Goal: Task Accomplishment & Management: Manage account settings

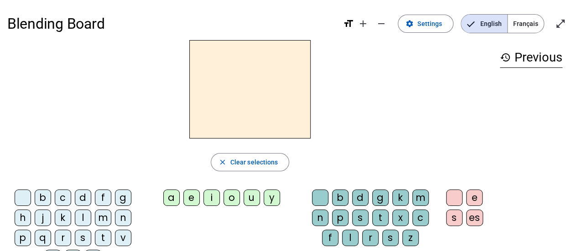
click at [529, 21] on span "Français" at bounding box center [525, 24] width 36 height 18
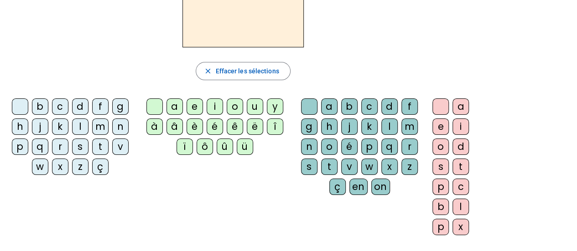
scroll to position [46, 0]
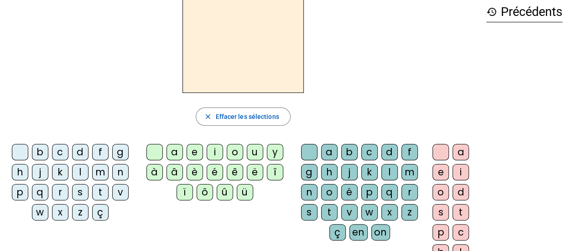
click at [407, 172] on div "m" at bounding box center [409, 172] width 16 height 16
click at [174, 152] on div "a" at bounding box center [174, 152] width 16 height 16
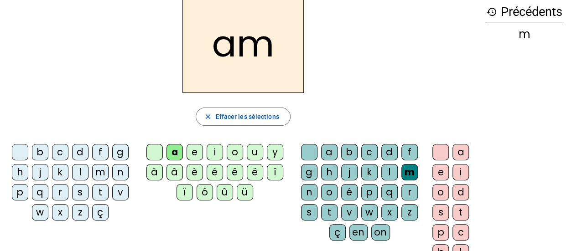
click at [75, 170] on div "l" at bounding box center [80, 172] width 16 height 16
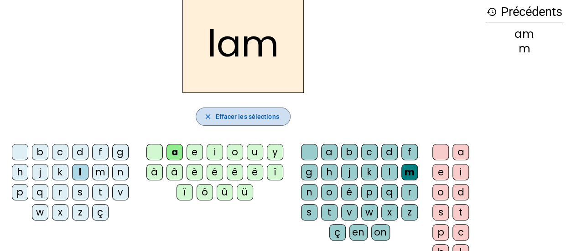
click at [209, 115] on mat-icon "close" at bounding box center [207, 117] width 8 height 8
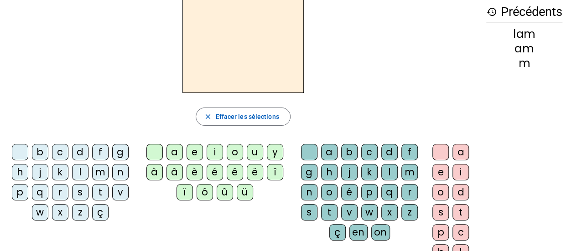
click at [96, 171] on div "m" at bounding box center [100, 172] width 16 height 16
click at [177, 150] on div "a" at bounding box center [174, 152] width 16 height 16
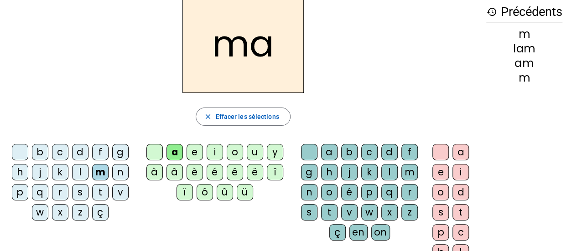
click at [387, 170] on div "l" at bounding box center [389, 172] width 16 height 16
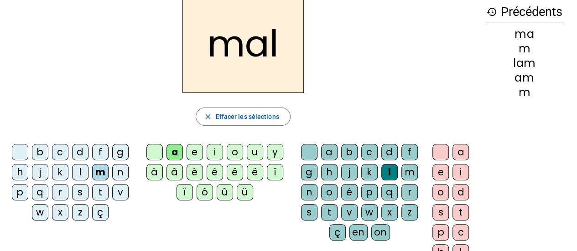
scroll to position [0, 0]
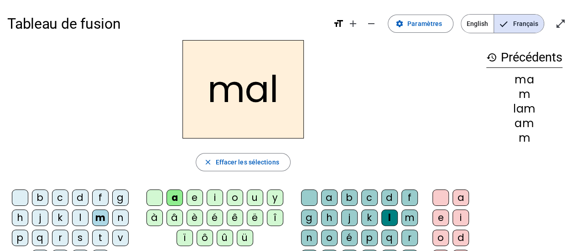
click at [370, 109] on div "mal" at bounding box center [242, 89] width 471 height 98
click at [268, 92] on h2 "mal" at bounding box center [242, 89] width 121 height 98
click at [279, 93] on h2 "mal" at bounding box center [242, 89] width 121 height 98
click at [278, 96] on h2 "mal" at bounding box center [242, 89] width 121 height 98
click at [273, 96] on h2 "mal" at bounding box center [242, 89] width 121 height 98
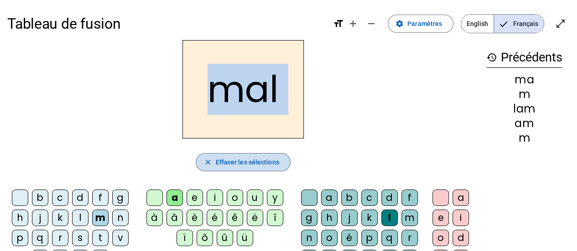
click at [243, 164] on span "Effacer les sélections" at bounding box center [246, 162] width 63 height 11
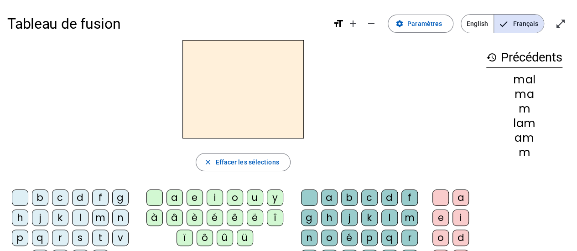
click at [103, 222] on div "m" at bounding box center [100, 218] width 16 height 16
click at [176, 195] on div "a" at bounding box center [174, 198] width 16 height 16
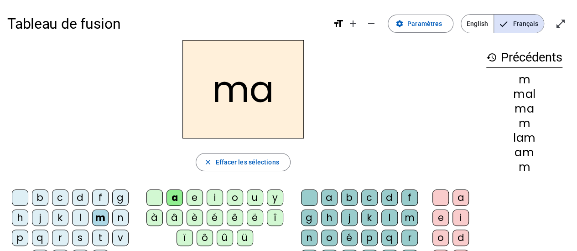
click at [391, 212] on div "l" at bounding box center [389, 218] width 16 height 16
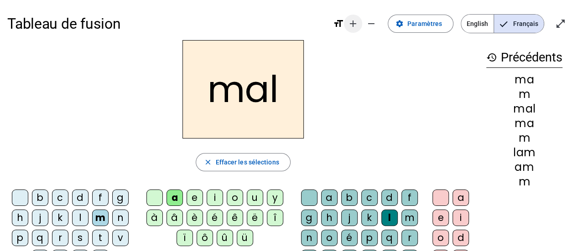
click at [356, 22] on mat-icon "add" at bounding box center [352, 23] width 11 height 11
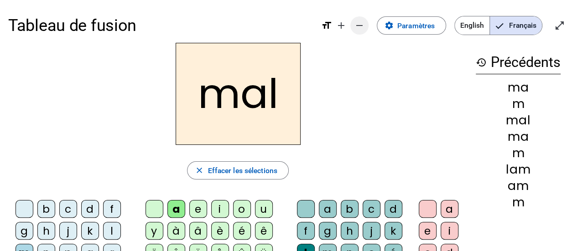
click at [359, 22] on mat-icon "remove" at bounding box center [359, 25] width 11 height 11
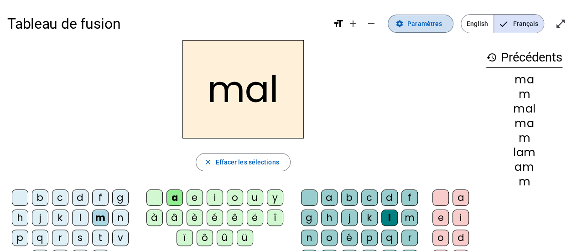
click at [423, 26] on span "Paramètres" at bounding box center [424, 23] width 35 height 11
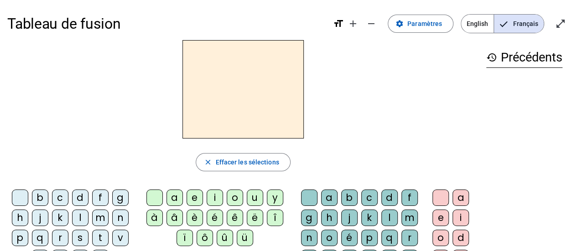
scroll to position [91, 0]
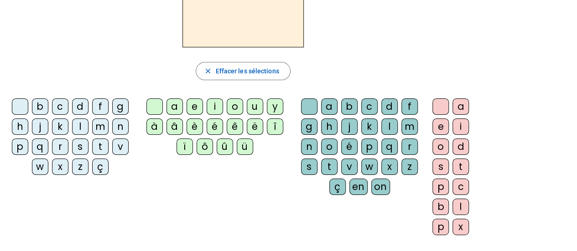
click at [100, 127] on div "m" at bounding box center [100, 127] width 16 height 16
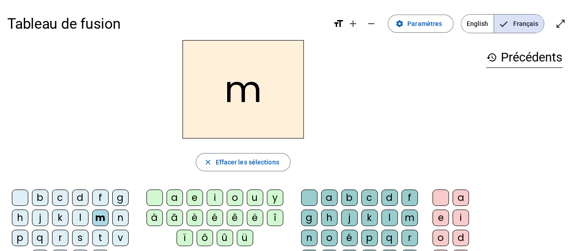
click at [175, 196] on div "a" at bounding box center [174, 198] width 16 height 16
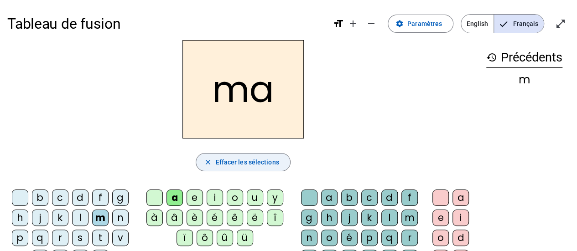
scroll to position [46, 0]
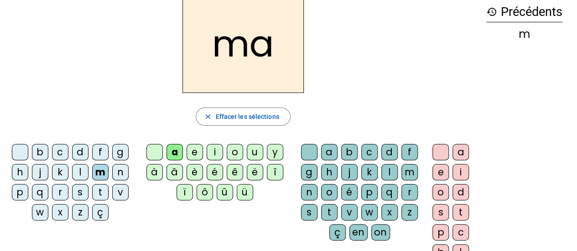
click at [388, 170] on div "l" at bounding box center [389, 172] width 16 height 16
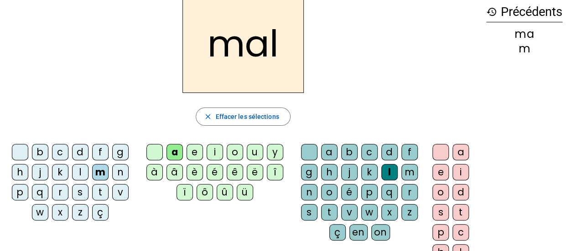
scroll to position [0, 0]
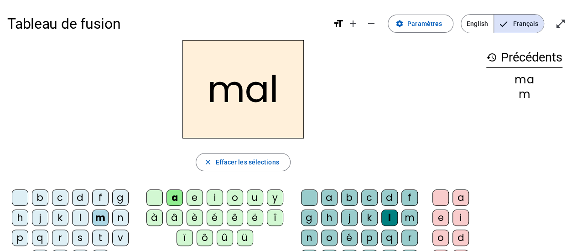
click at [243, 101] on h2 "mal" at bounding box center [242, 89] width 121 height 98
click at [258, 88] on h2 "mal" at bounding box center [242, 89] width 121 height 98
click at [398, 57] on div "mal" at bounding box center [242, 89] width 471 height 98
click at [357, 148] on div "mal close Effacer les sélections b c d f g h j k l m n p q r s t v w x z ç a e …" at bounding box center [242, 187] width 471 height 294
click at [562, 21] on mat-icon "open_in_full" at bounding box center [560, 23] width 11 height 11
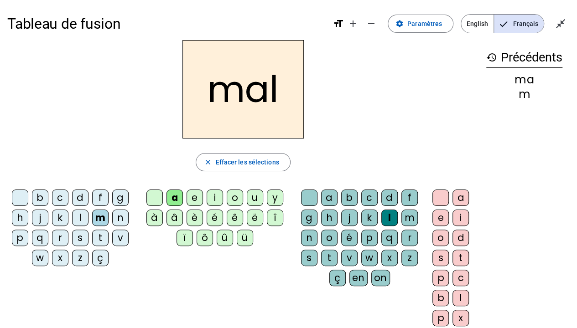
click at [251, 120] on h2 "mal" at bounding box center [242, 89] width 121 height 98
click at [527, 76] on div "ma" at bounding box center [524, 79] width 76 height 11
click at [252, 167] on span "button" at bounding box center [242, 162] width 93 height 22
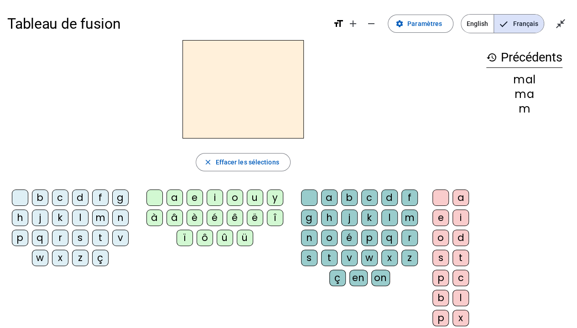
click at [171, 194] on div "a" at bounding box center [174, 198] width 16 height 16
click at [403, 215] on div "m" at bounding box center [409, 218] width 16 height 16
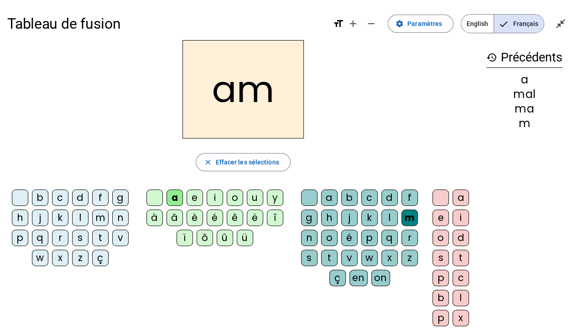
click at [460, 213] on div "i" at bounding box center [460, 218] width 16 height 16
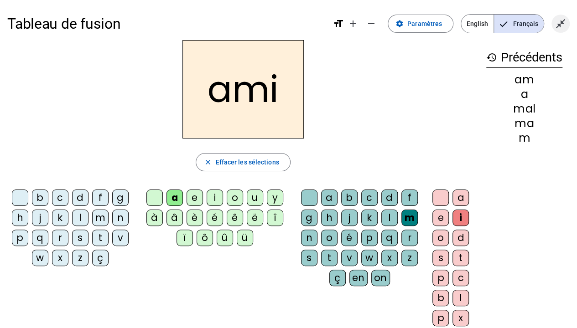
click at [563, 25] on mat-icon "close_fullscreen" at bounding box center [560, 23] width 11 height 11
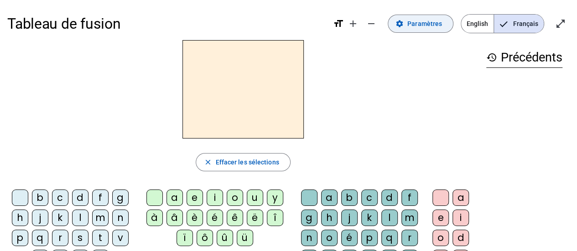
click at [434, 29] on span at bounding box center [420, 24] width 65 height 22
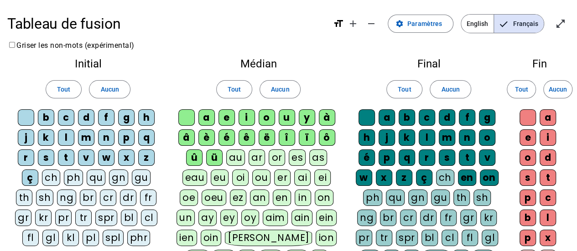
click at [47, 119] on div "b" at bounding box center [46, 117] width 16 height 16
click at [66, 119] on div "c" at bounding box center [66, 117] width 16 height 16
click at [106, 118] on div "f" at bounding box center [106, 117] width 16 height 16
click at [126, 114] on div "g" at bounding box center [126, 117] width 16 height 16
click at [145, 116] on div "h" at bounding box center [146, 117] width 16 height 16
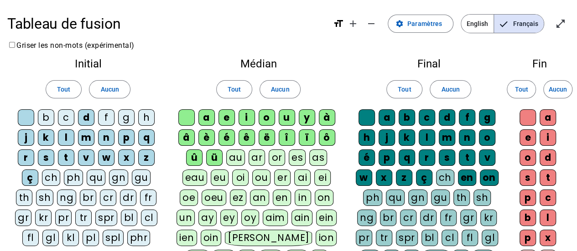
click at [26, 134] on div "j" at bounding box center [26, 137] width 16 height 16
click at [48, 134] on div "k" at bounding box center [46, 137] width 16 height 16
click at [104, 136] on div "n" at bounding box center [106, 137] width 16 height 16
click at [129, 139] on div "p" at bounding box center [126, 137] width 16 height 16
click at [150, 138] on div "q" at bounding box center [146, 137] width 16 height 16
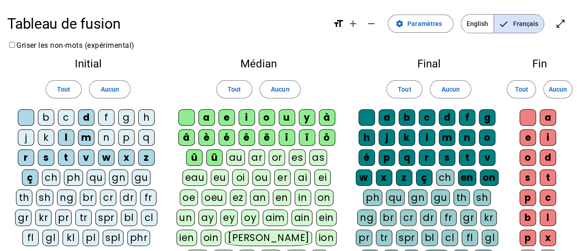
click at [26, 155] on div "r" at bounding box center [26, 158] width 16 height 16
click at [48, 157] on div "s" at bounding box center [46, 158] width 16 height 16
click at [86, 157] on div "v" at bounding box center [86, 158] width 16 height 16
click at [105, 155] on div "w" at bounding box center [106, 158] width 16 height 16
click at [125, 155] on div "x" at bounding box center [126, 158] width 16 height 16
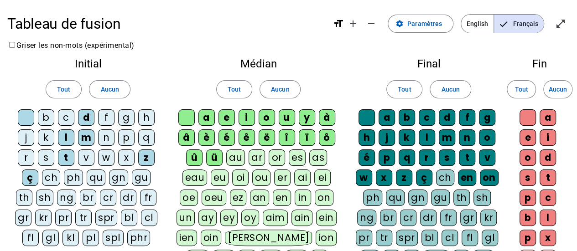
click at [145, 159] on div "z" at bounding box center [146, 158] width 16 height 16
click at [32, 180] on div "ç" at bounding box center [30, 178] width 16 height 16
click at [266, 118] on div "o" at bounding box center [266, 117] width 16 height 16
click at [303, 120] on div "y" at bounding box center [307, 117] width 16 height 16
click at [323, 114] on div "à" at bounding box center [327, 117] width 16 height 16
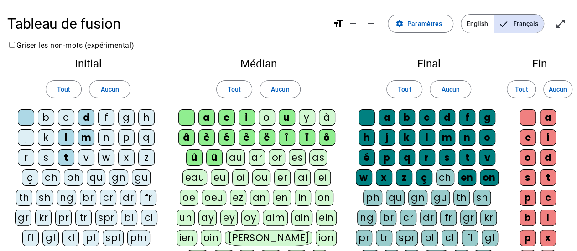
click at [187, 139] on div "â" at bounding box center [186, 137] width 16 height 16
click at [212, 135] on div "è" at bounding box center [206, 137] width 16 height 16
click at [232, 137] on div "é" at bounding box center [226, 137] width 16 height 16
click at [248, 138] on div "ê" at bounding box center [246, 137] width 16 height 16
click at [267, 140] on div "ë" at bounding box center [266, 137] width 16 height 16
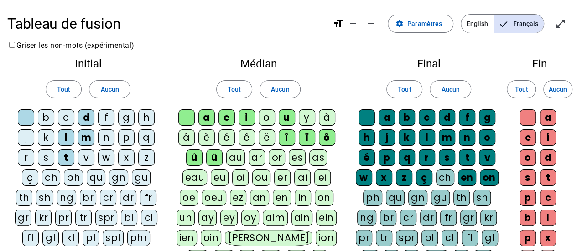
click at [285, 141] on div "î" at bounding box center [287, 137] width 16 height 16
click at [310, 141] on div "ï" at bounding box center [307, 137] width 16 height 16
click at [323, 141] on div "ô" at bounding box center [327, 137] width 16 height 16
click at [196, 155] on div "û" at bounding box center [194, 158] width 16 height 16
click at [213, 159] on div "ü" at bounding box center [214, 158] width 16 height 16
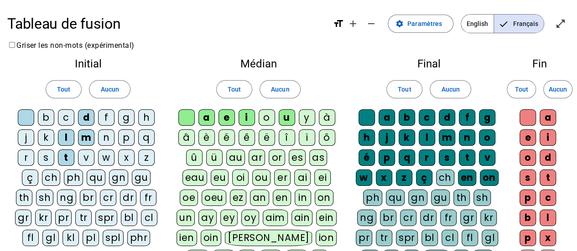
click at [410, 115] on div "b" at bounding box center [406, 117] width 16 height 16
click at [430, 115] on div "c" at bounding box center [426, 117] width 16 height 16
click at [471, 118] on div "f" at bounding box center [467, 117] width 16 height 16
click at [488, 118] on div "g" at bounding box center [487, 117] width 16 height 16
click at [370, 139] on div "h" at bounding box center [366, 137] width 16 height 16
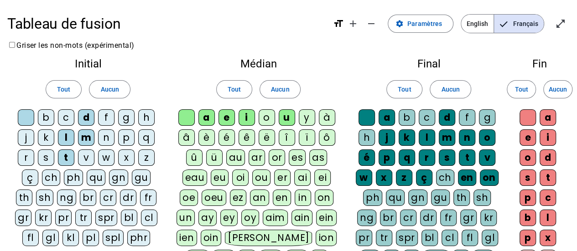
click at [387, 139] on div "j" at bounding box center [386, 137] width 16 height 16
click at [403, 138] on div "k" at bounding box center [406, 137] width 16 height 16
click at [464, 135] on div "n" at bounding box center [467, 137] width 16 height 16
click at [484, 135] on div "o" at bounding box center [487, 137] width 16 height 16
click at [363, 155] on div "é" at bounding box center [366, 158] width 16 height 16
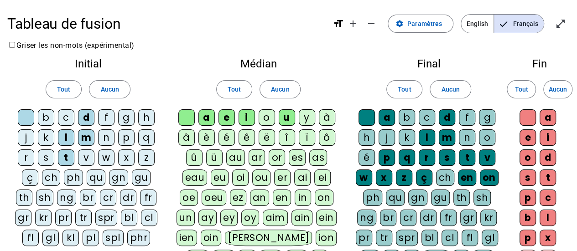
click at [388, 155] on div "p" at bounding box center [386, 158] width 16 height 16
click at [413, 156] on div "q" at bounding box center [406, 158] width 16 height 16
click at [426, 158] on div "r" at bounding box center [426, 158] width 16 height 16
click at [449, 158] on div "s" at bounding box center [447, 158] width 16 height 16
click at [483, 155] on div "v" at bounding box center [487, 158] width 16 height 16
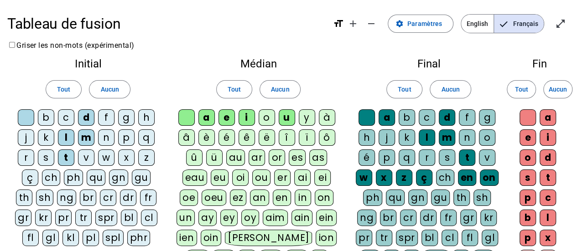
drag, startPoint x: 366, startPoint y: 175, endPoint x: 373, endPoint y: 176, distance: 7.4
click at [366, 175] on div "w" at bounding box center [364, 178] width 16 height 16
click at [384, 178] on div "x" at bounding box center [384, 178] width 16 height 16
click at [403, 179] on div "z" at bounding box center [404, 178] width 16 height 16
click at [423, 179] on div "ç" at bounding box center [424, 178] width 16 height 16
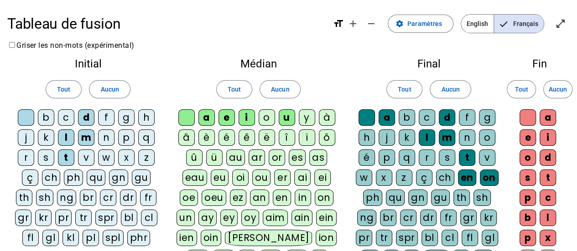
click at [462, 179] on div "en" at bounding box center [467, 178] width 18 height 16
click at [480, 178] on div "on" at bounding box center [489, 178] width 19 height 16
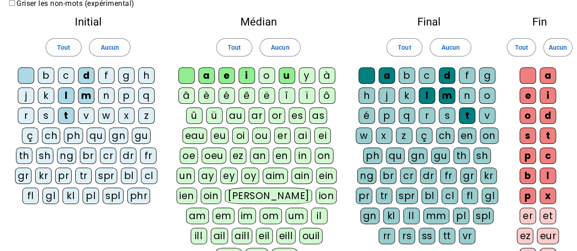
scroll to position [42, 0]
click at [528, 134] on div "s" at bounding box center [527, 135] width 16 height 16
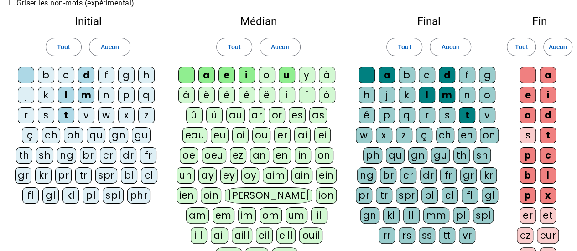
click at [529, 151] on div "p" at bounding box center [527, 155] width 16 height 16
click at [543, 153] on div "c" at bounding box center [547, 155] width 16 height 16
click at [526, 170] on div "b" at bounding box center [527, 175] width 16 height 16
click at [525, 197] on div "p" at bounding box center [527, 195] width 16 height 16
click at [541, 195] on div "x" at bounding box center [547, 195] width 16 height 16
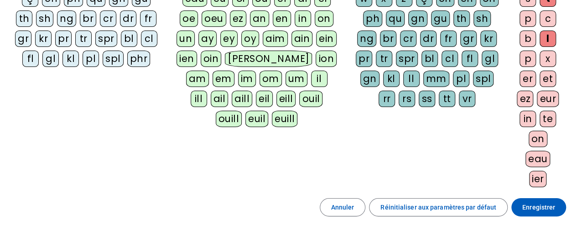
scroll to position [236, 0]
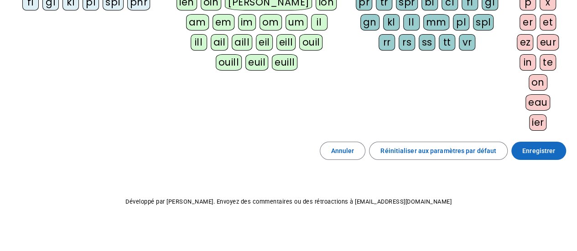
click at [533, 148] on span "Enregistrer" at bounding box center [538, 150] width 33 height 11
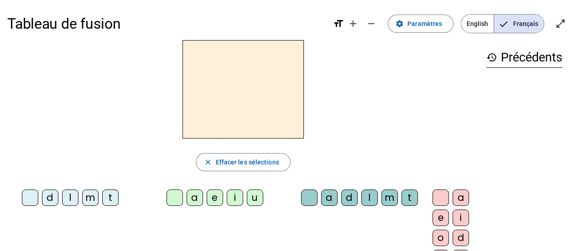
click at [70, 199] on div "l" at bounding box center [70, 198] width 16 height 16
click at [192, 201] on div "a" at bounding box center [194, 198] width 16 height 16
click at [383, 198] on div "m" at bounding box center [389, 198] width 16 height 16
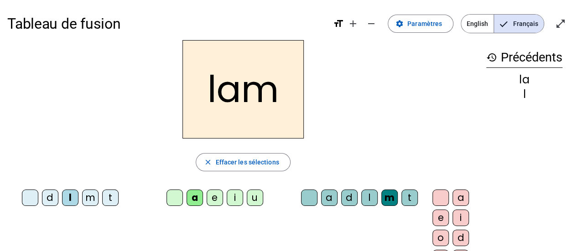
click at [454, 201] on div "a" at bounding box center [460, 198] width 16 height 16
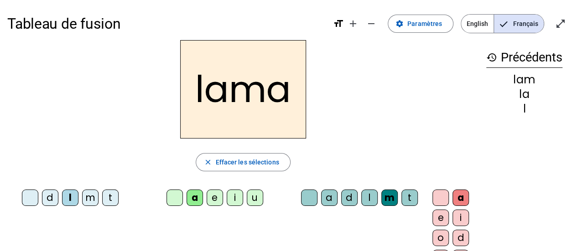
click at [89, 199] on div "m" at bounding box center [90, 198] width 16 height 16
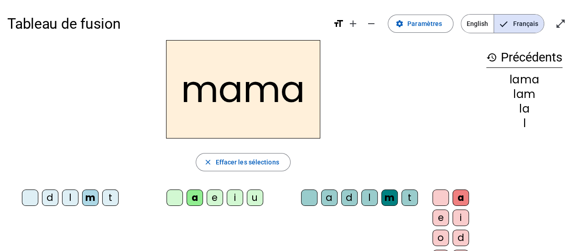
click at [52, 199] on div "d" at bounding box center [50, 198] width 16 height 16
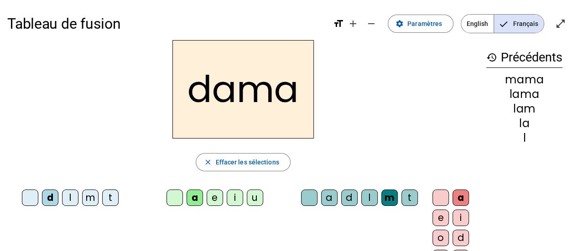
click at [212, 199] on div "e" at bounding box center [215, 198] width 16 height 16
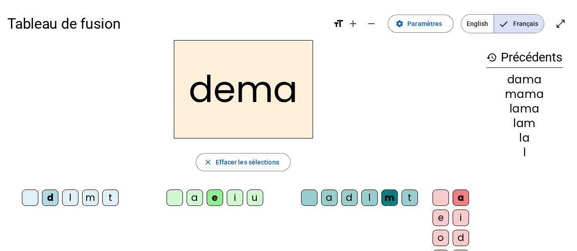
click at [233, 198] on div "i" at bounding box center [235, 198] width 16 height 16
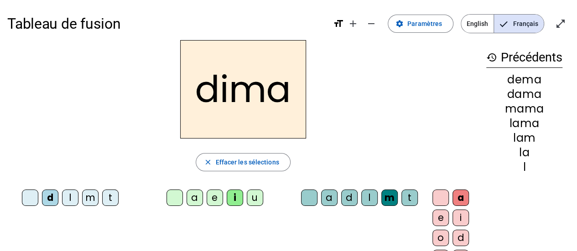
click at [214, 195] on div "e" at bounding box center [215, 198] width 16 height 16
